Goal: Entertainment & Leisure: Consume media (video, audio)

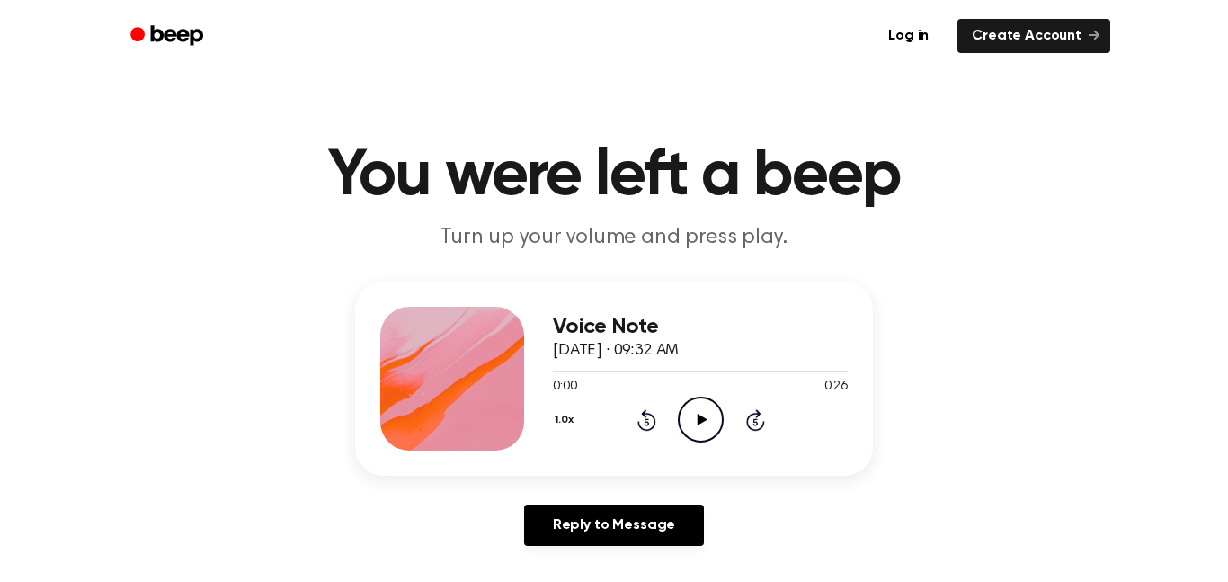
click at [682, 334] on h3 "Voice Note" at bounding box center [700, 327] width 295 height 24
click at [496, 351] on div at bounding box center [452, 379] width 144 height 144
click at [702, 426] on icon "Play Audio" at bounding box center [701, 419] width 46 height 46
click at [688, 423] on icon "Play Audio" at bounding box center [701, 419] width 46 height 46
click at [688, 423] on icon "Pause Audio" at bounding box center [701, 419] width 46 height 46
